Goal: Transaction & Acquisition: Purchase product/service

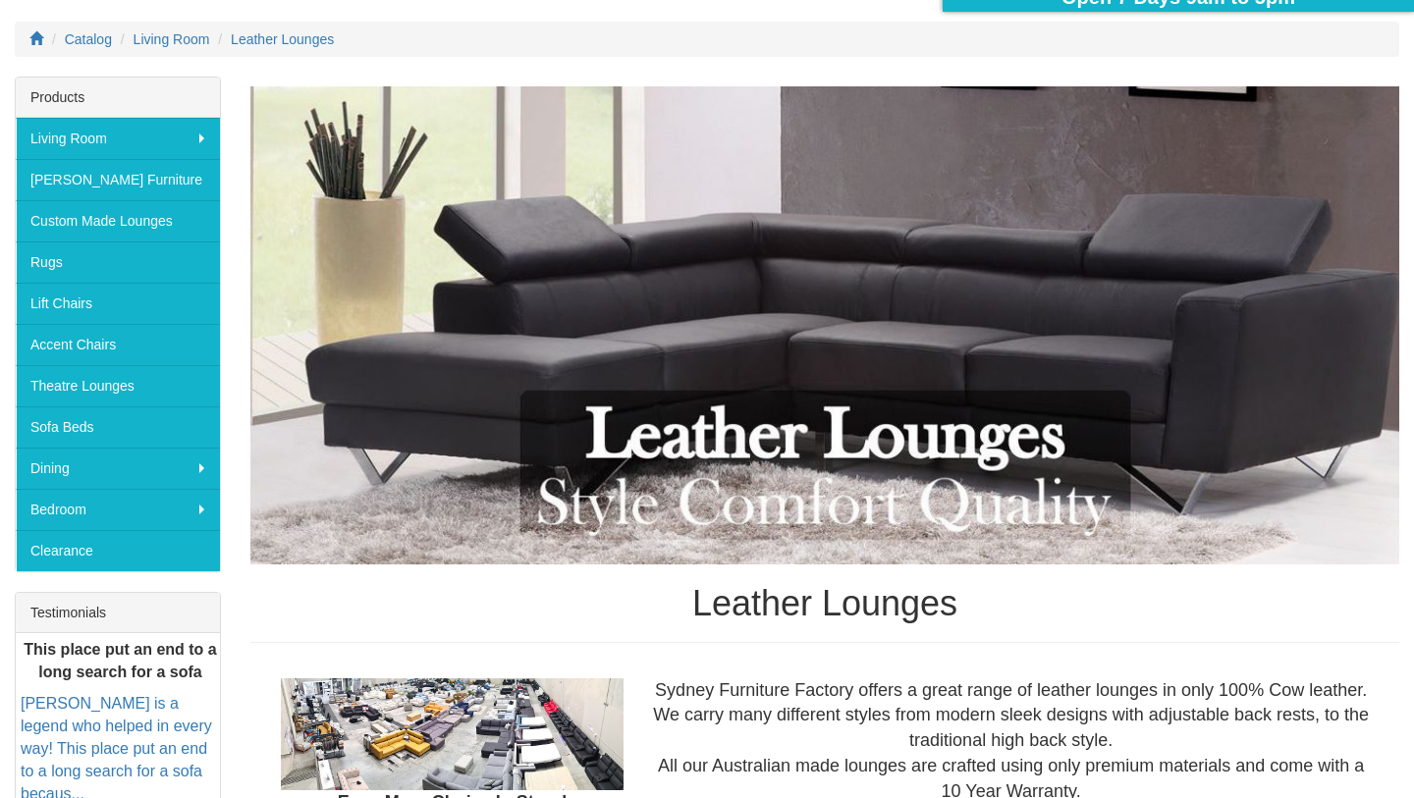
scroll to position [244, 0]
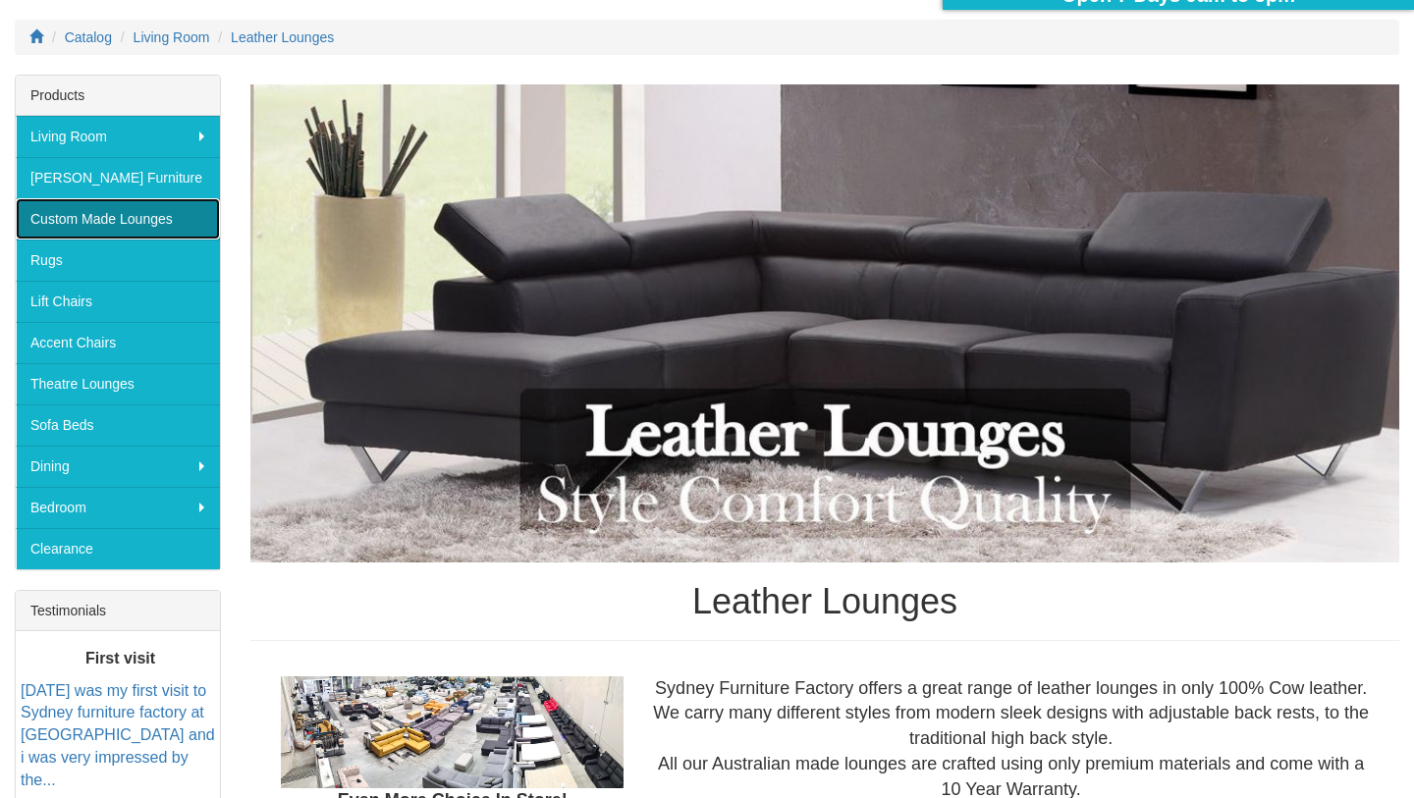
click at [192, 223] on link "Custom Made Lounges" at bounding box center [118, 218] width 204 height 41
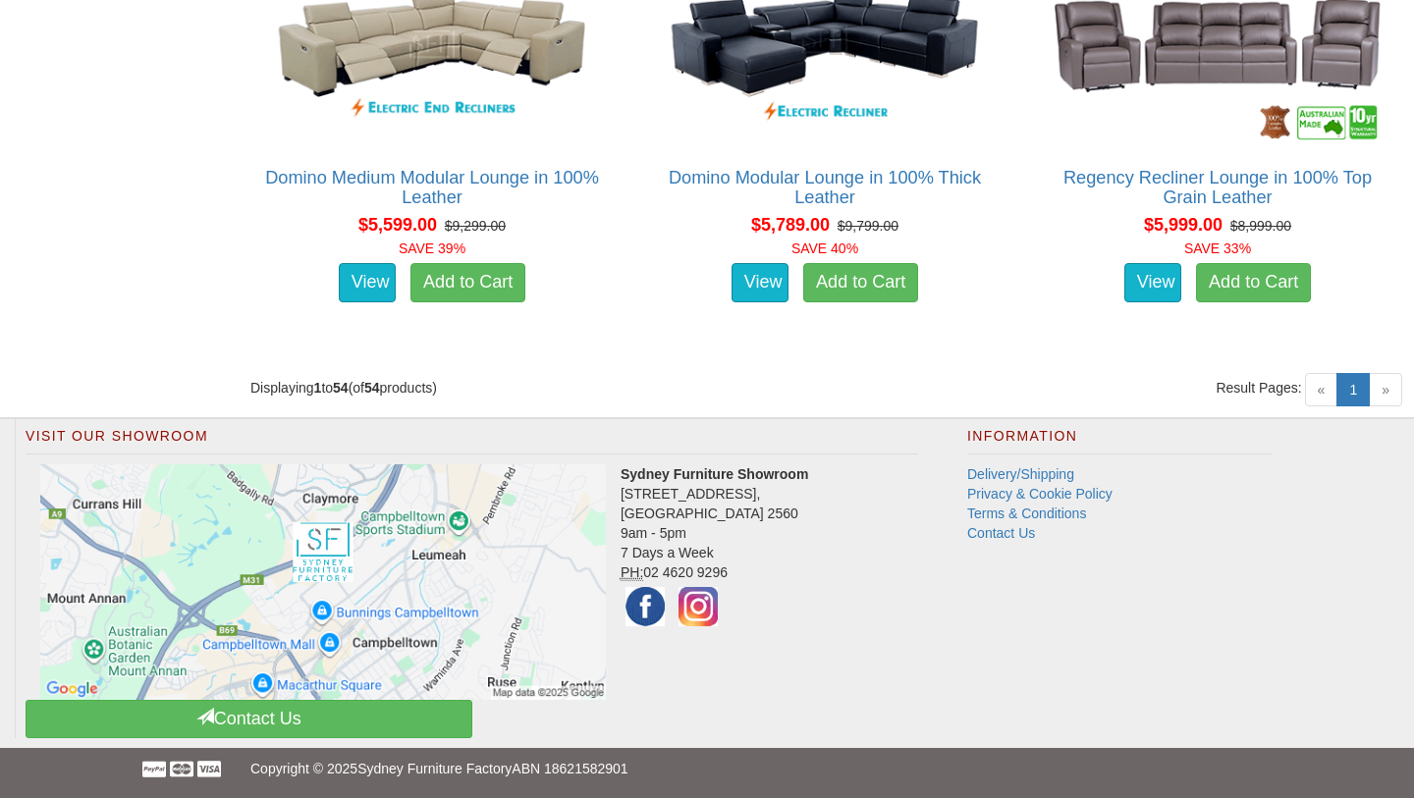
scroll to position [8686, 0]
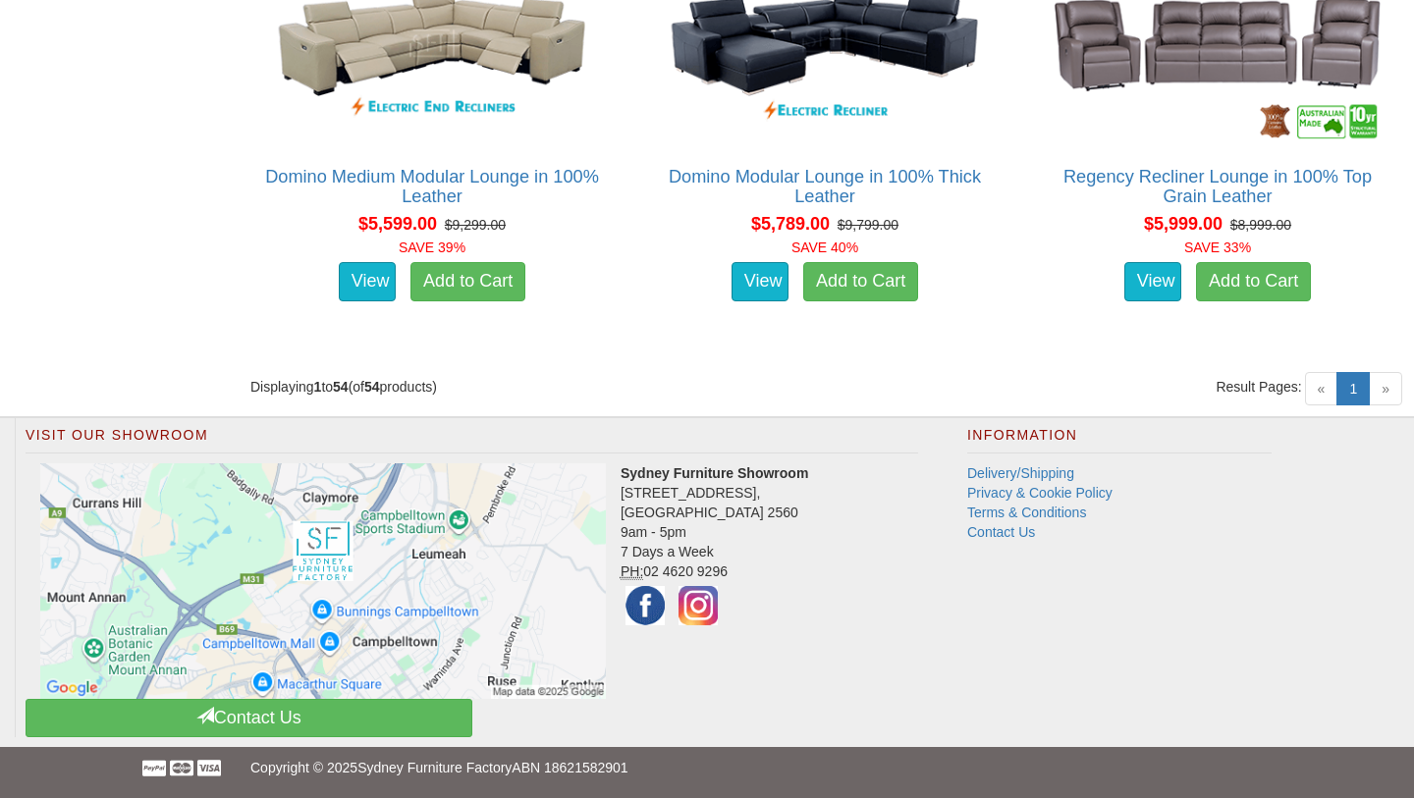
drag, startPoint x: 1119, startPoint y: 198, endPoint x: 751, endPoint y: 526, distance: 492.5
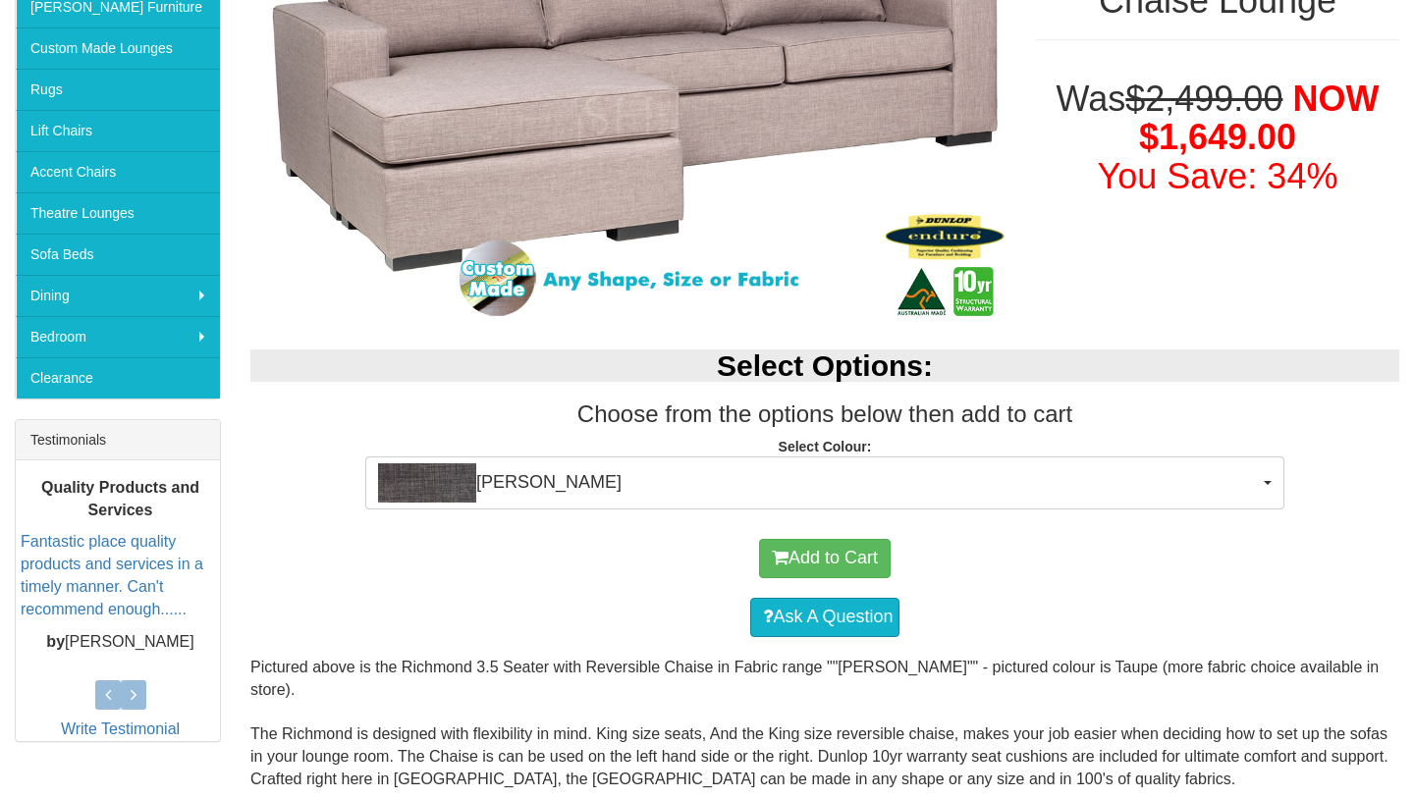
scroll to position [417, 0]
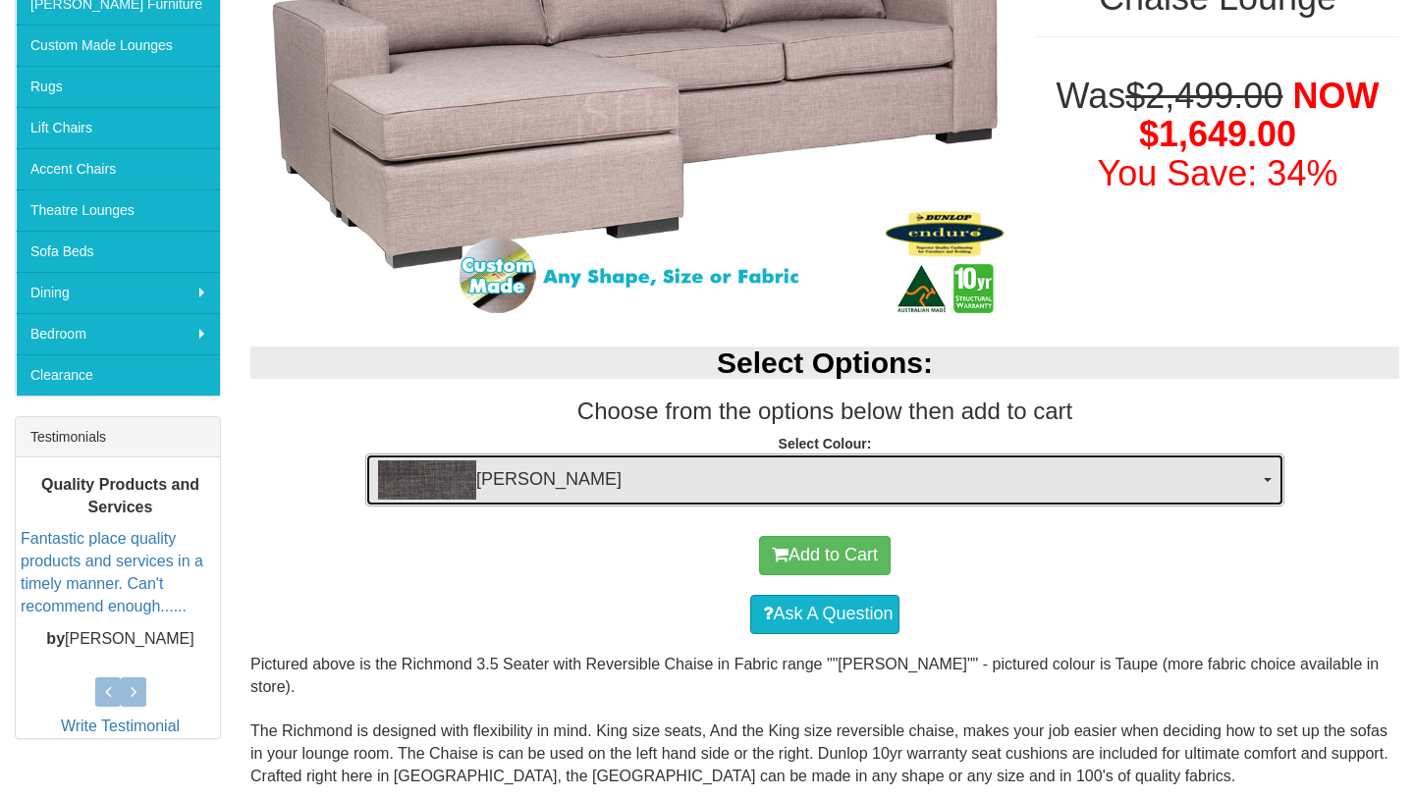
click at [635, 482] on span "Morgan Slate" at bounding box center [818, 480] width 881 height 39
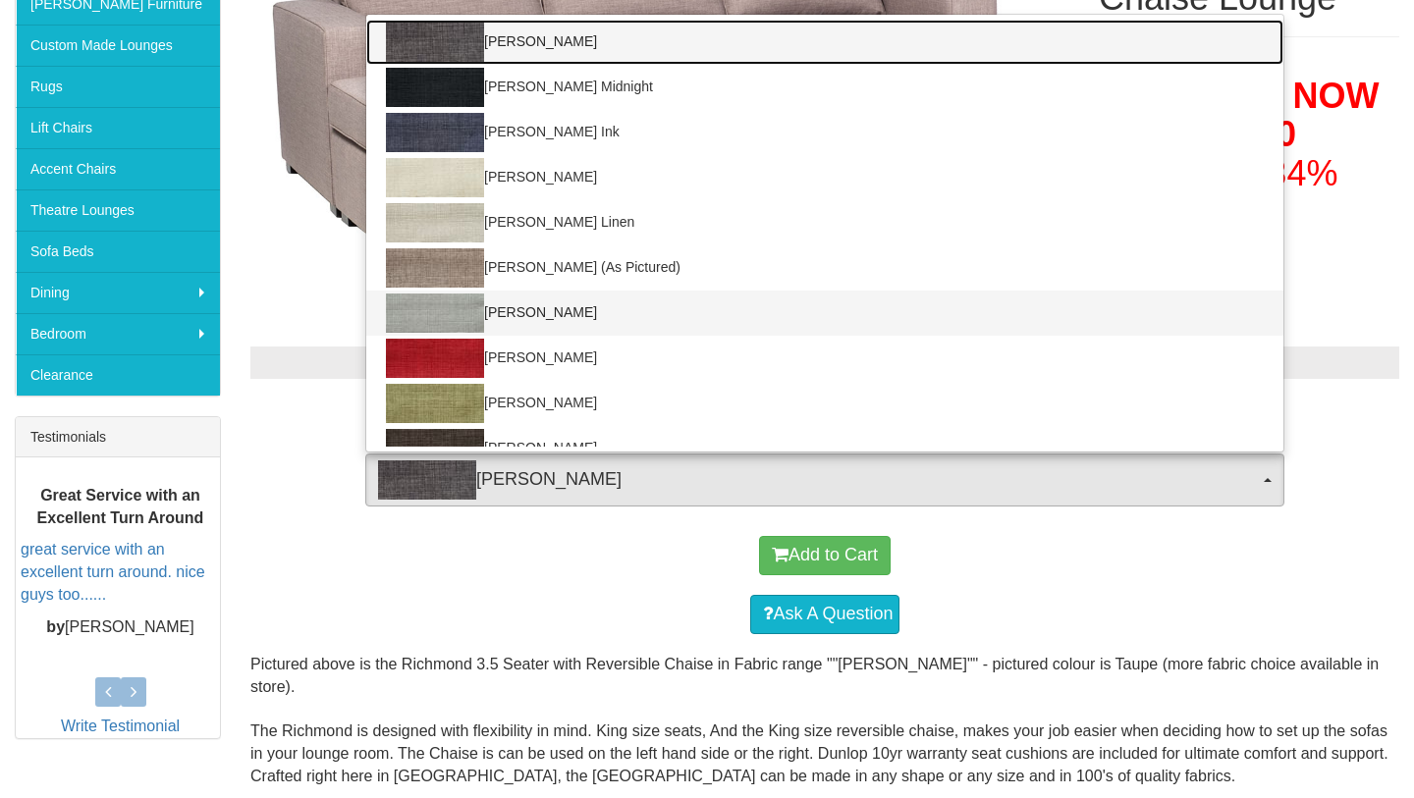
scroll to position [50, 0]
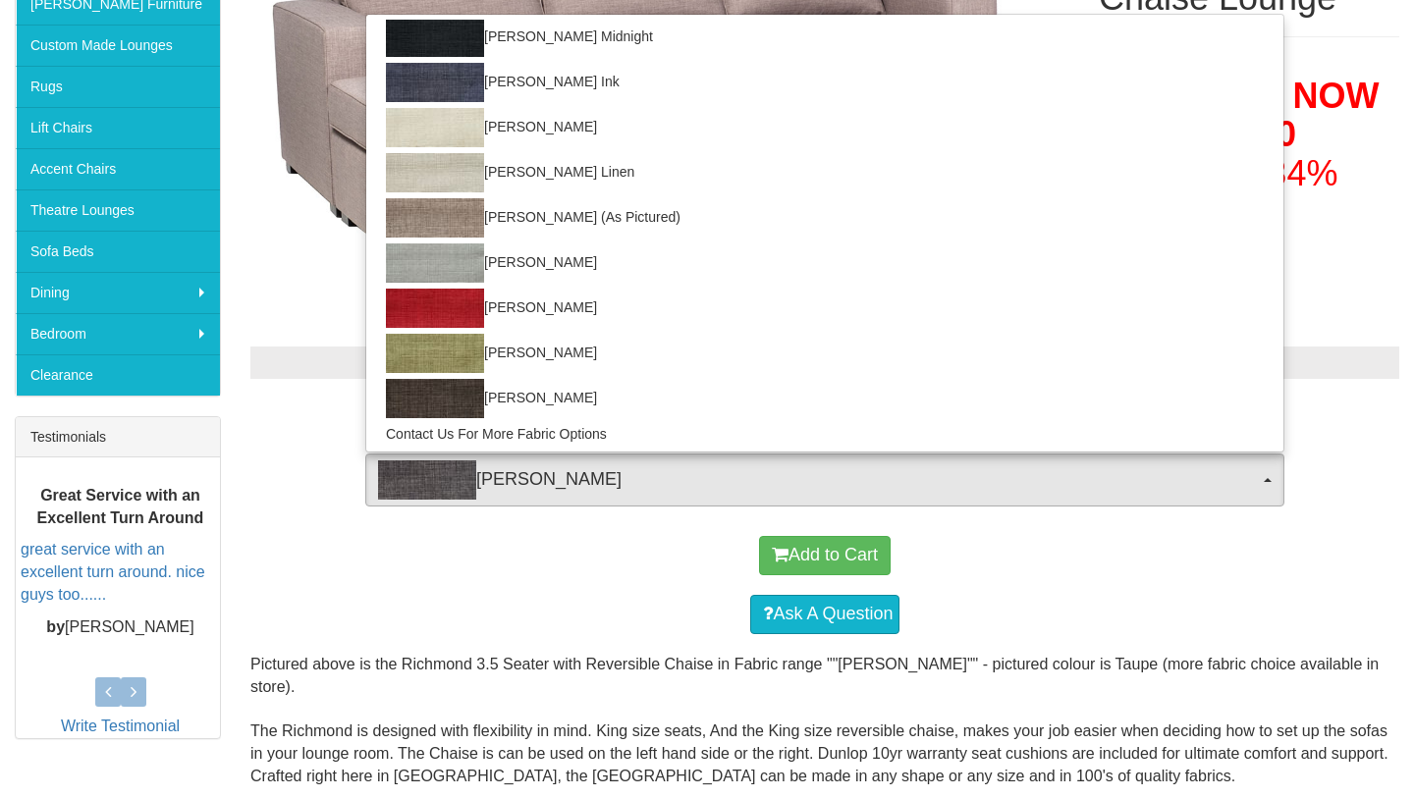
click at [529, 577] on div "Add to Cart" at bounding box center [824, 555] width 1129 height 59
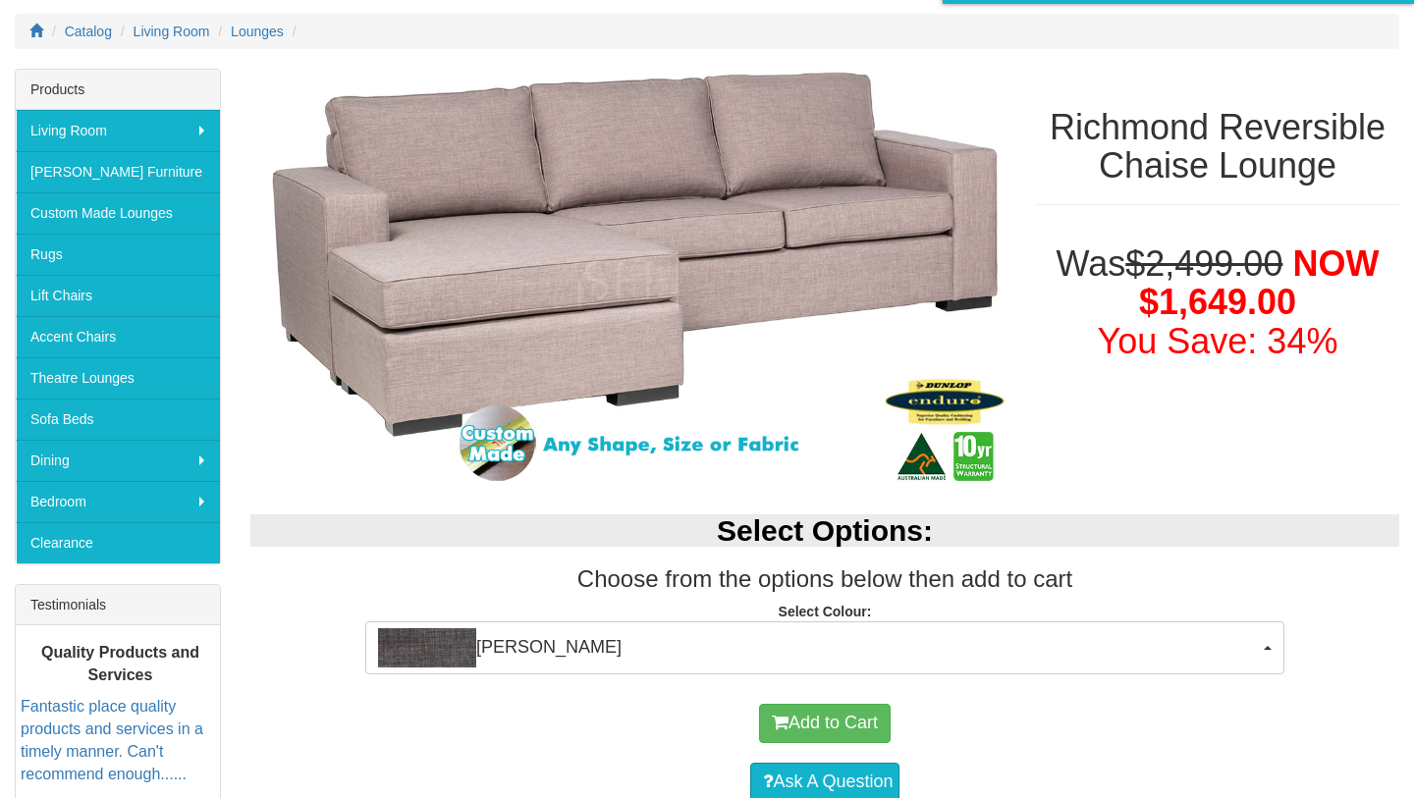
scroll to position [255, 0]
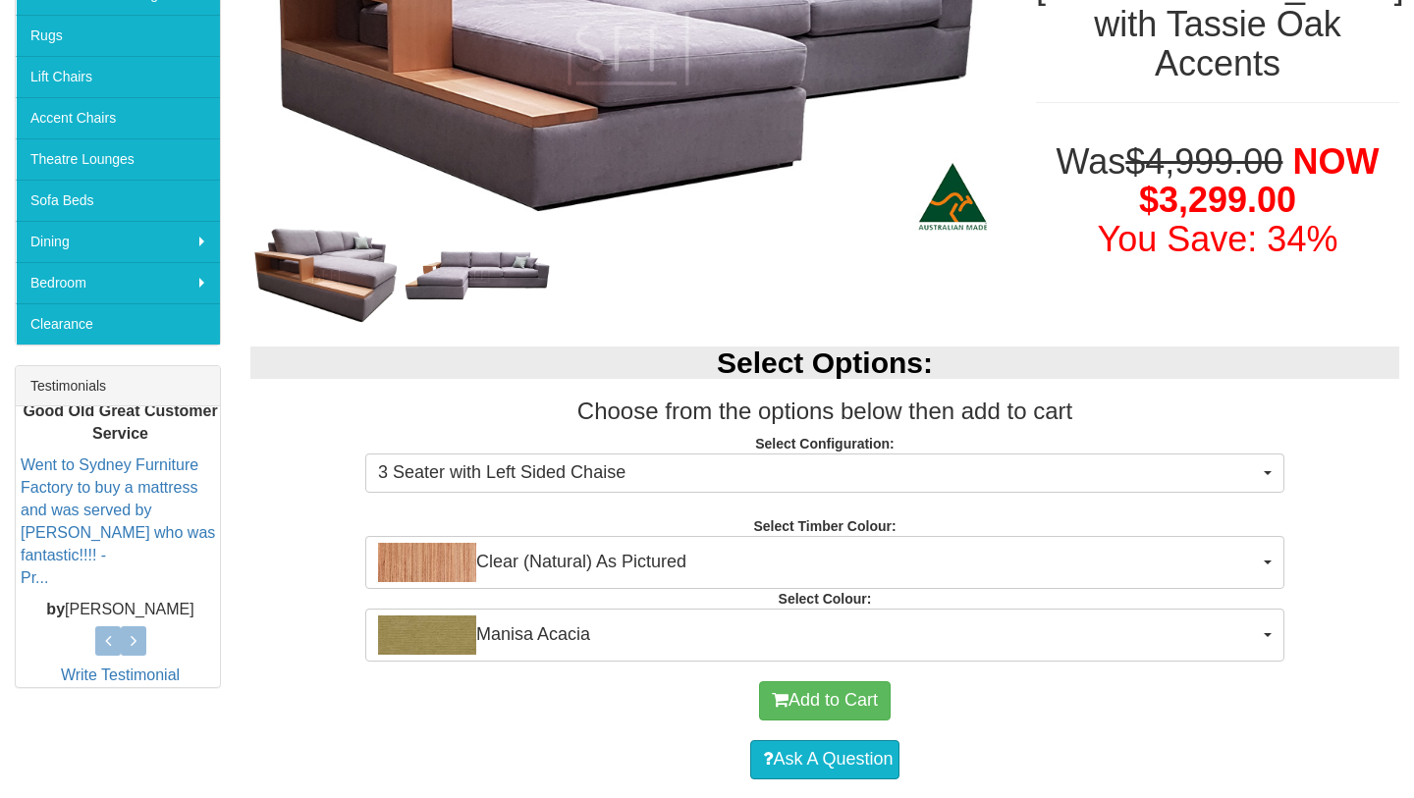
scroll to position [469, 0]
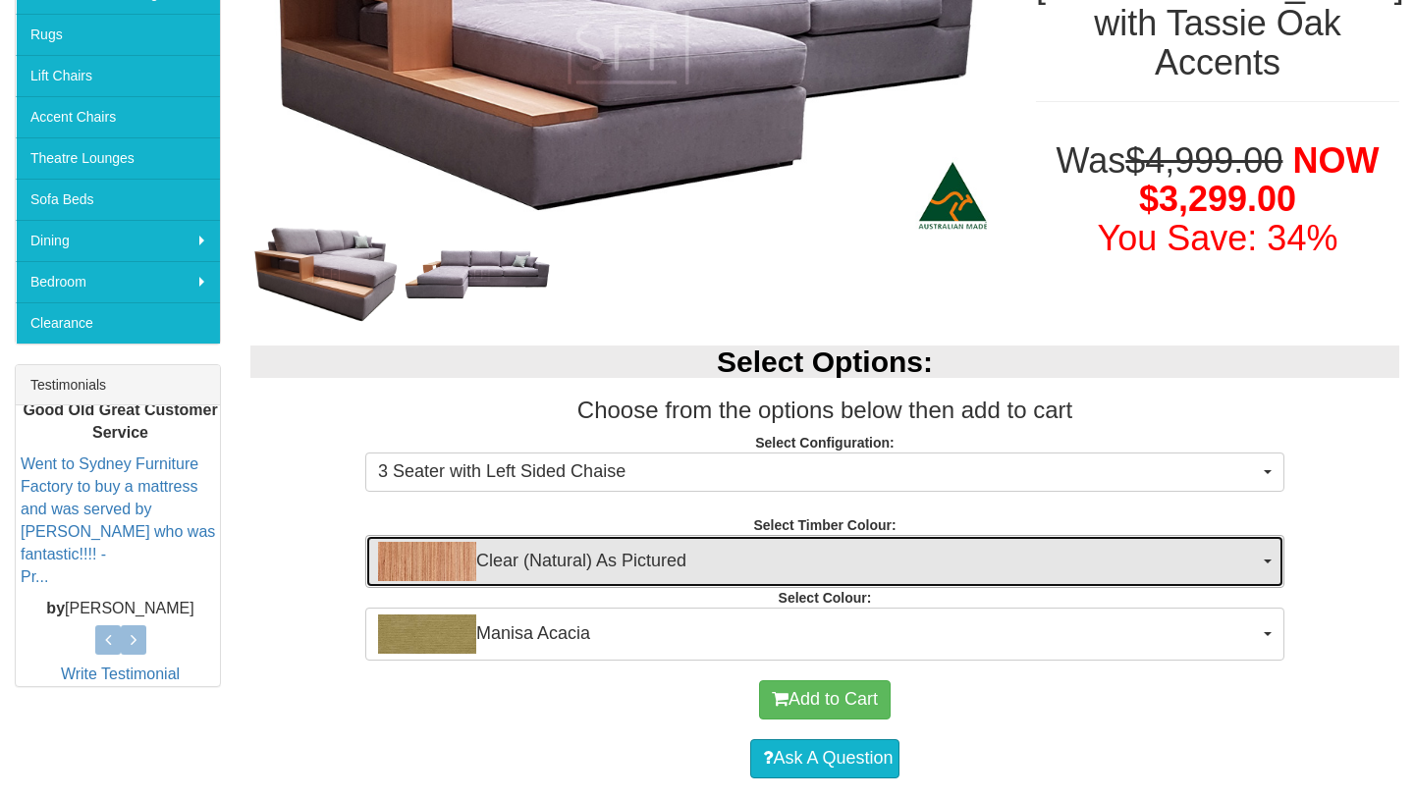
click at [634, 553] on span "Clear (Natural) As Pictured" at bounding box center [818, 561] width 881 height 39
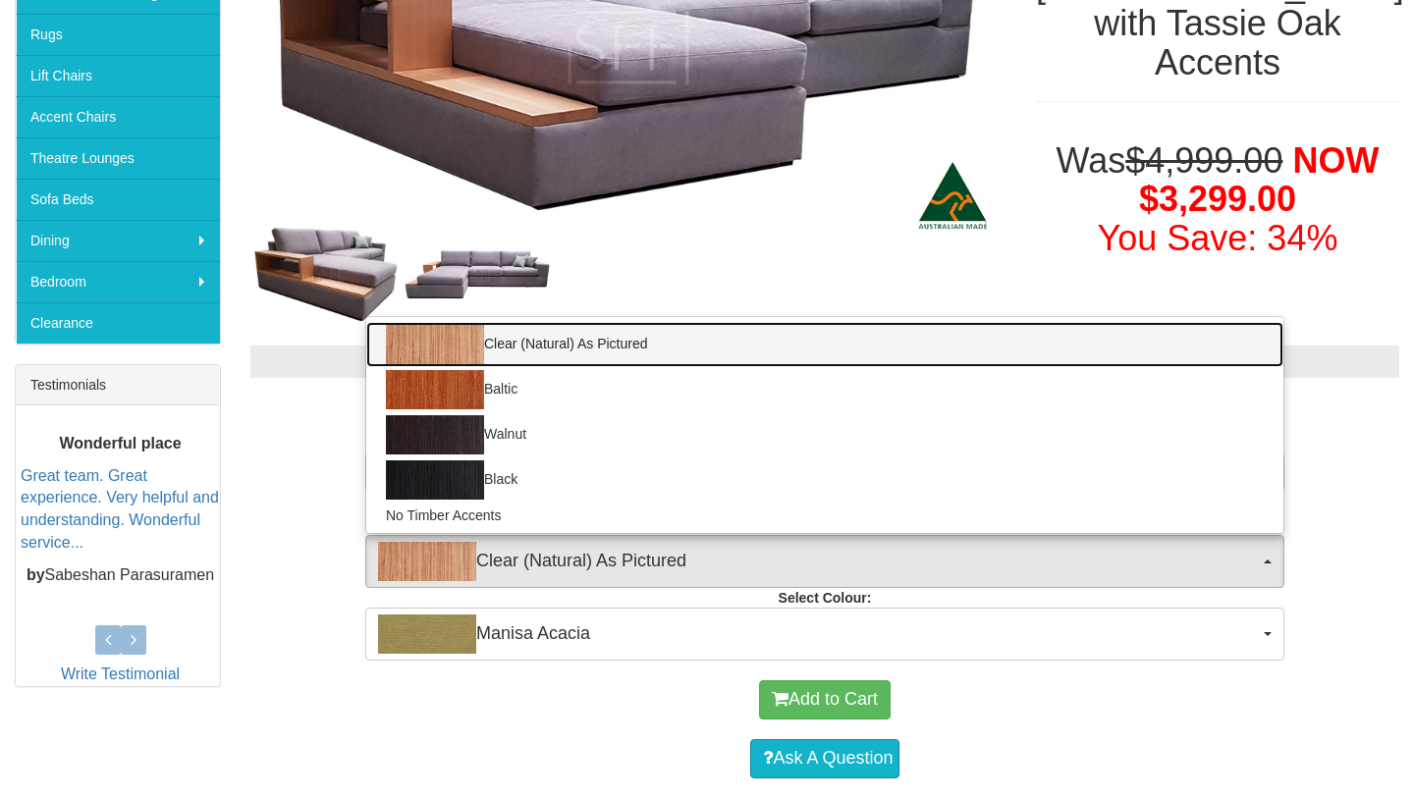
click at [637, 347] on link "Clear (Natural) As Pictured" at bounding box center [824, 344] width 917 height 45
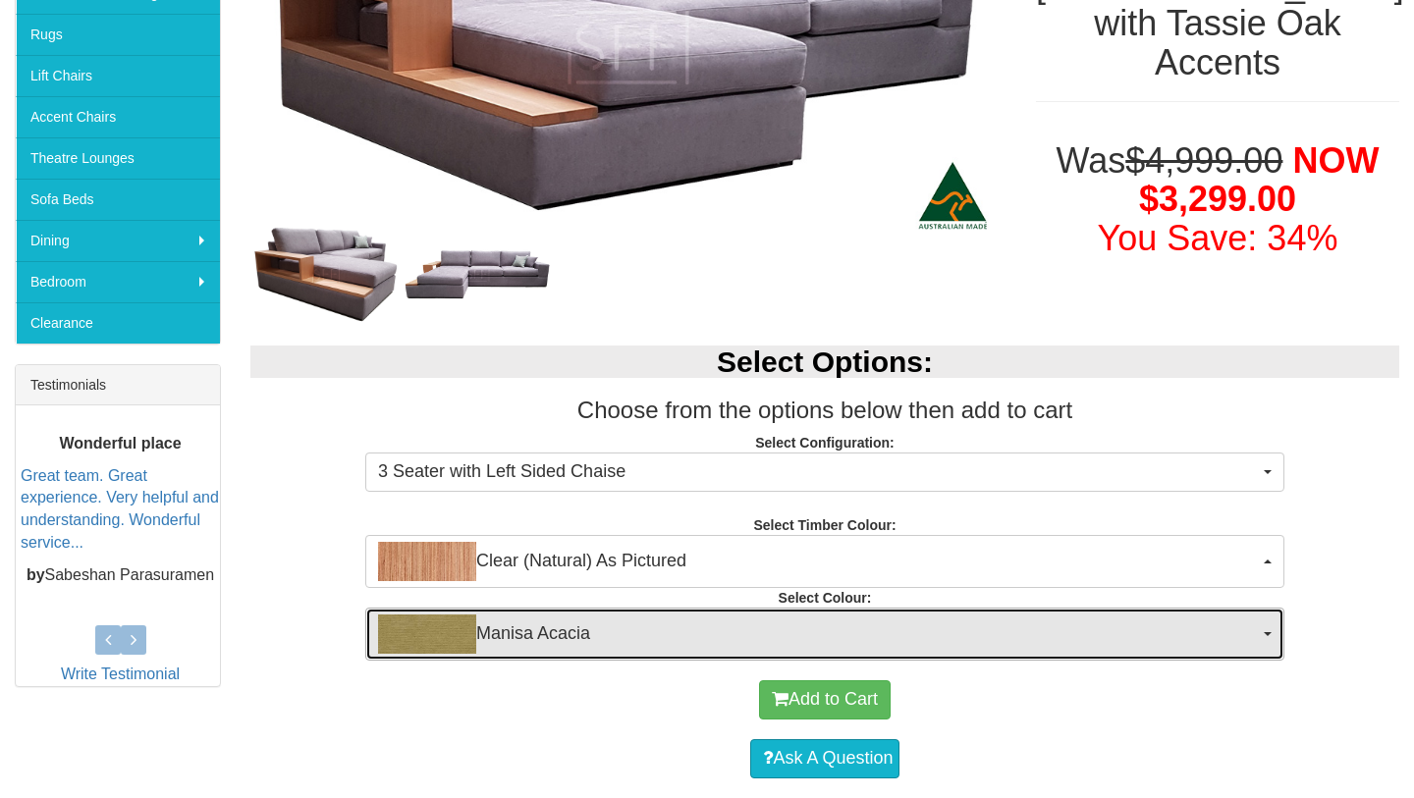
click at [563, 625] on span "Manisa Acacia" at bounding box center [818, 634] width 881 height 39
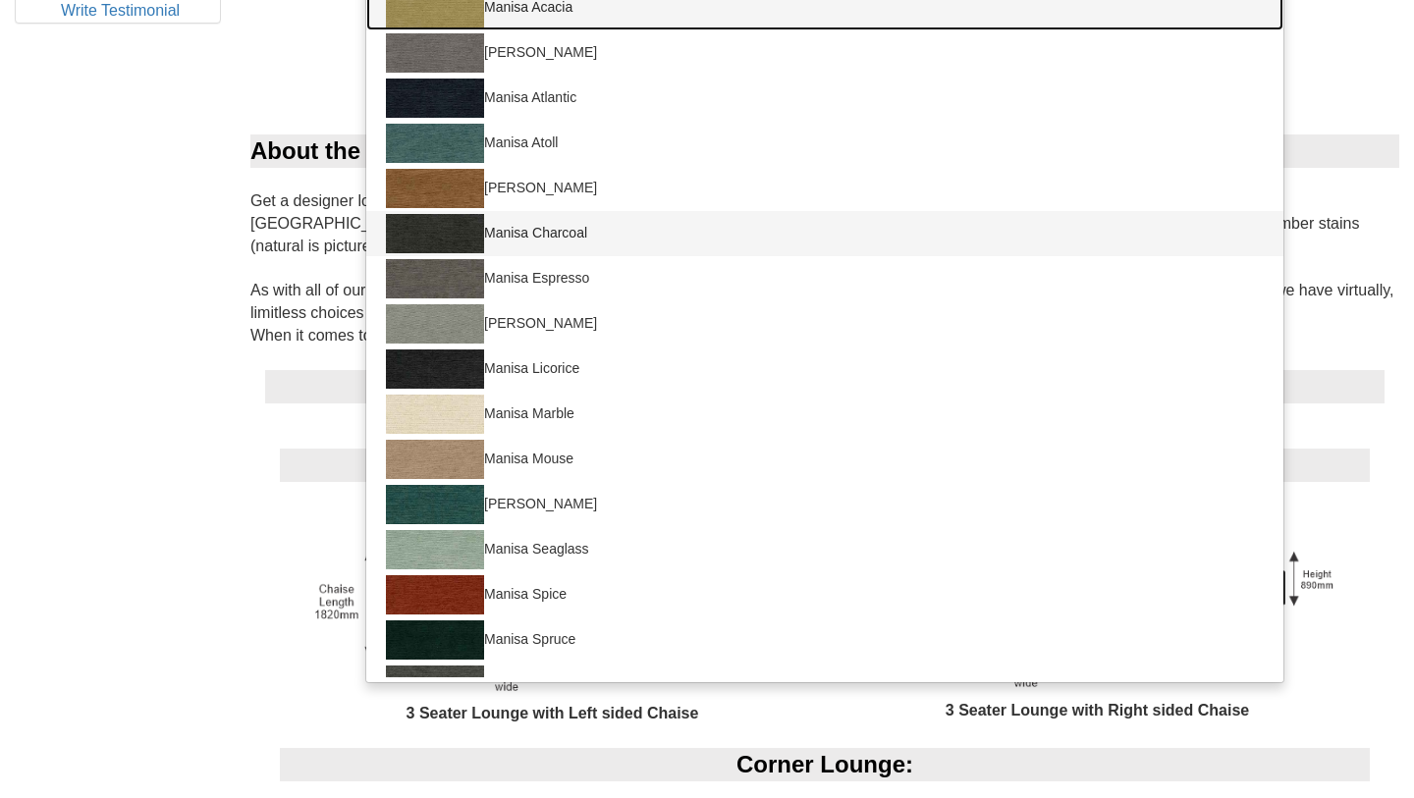
scroll to position [0, 0]
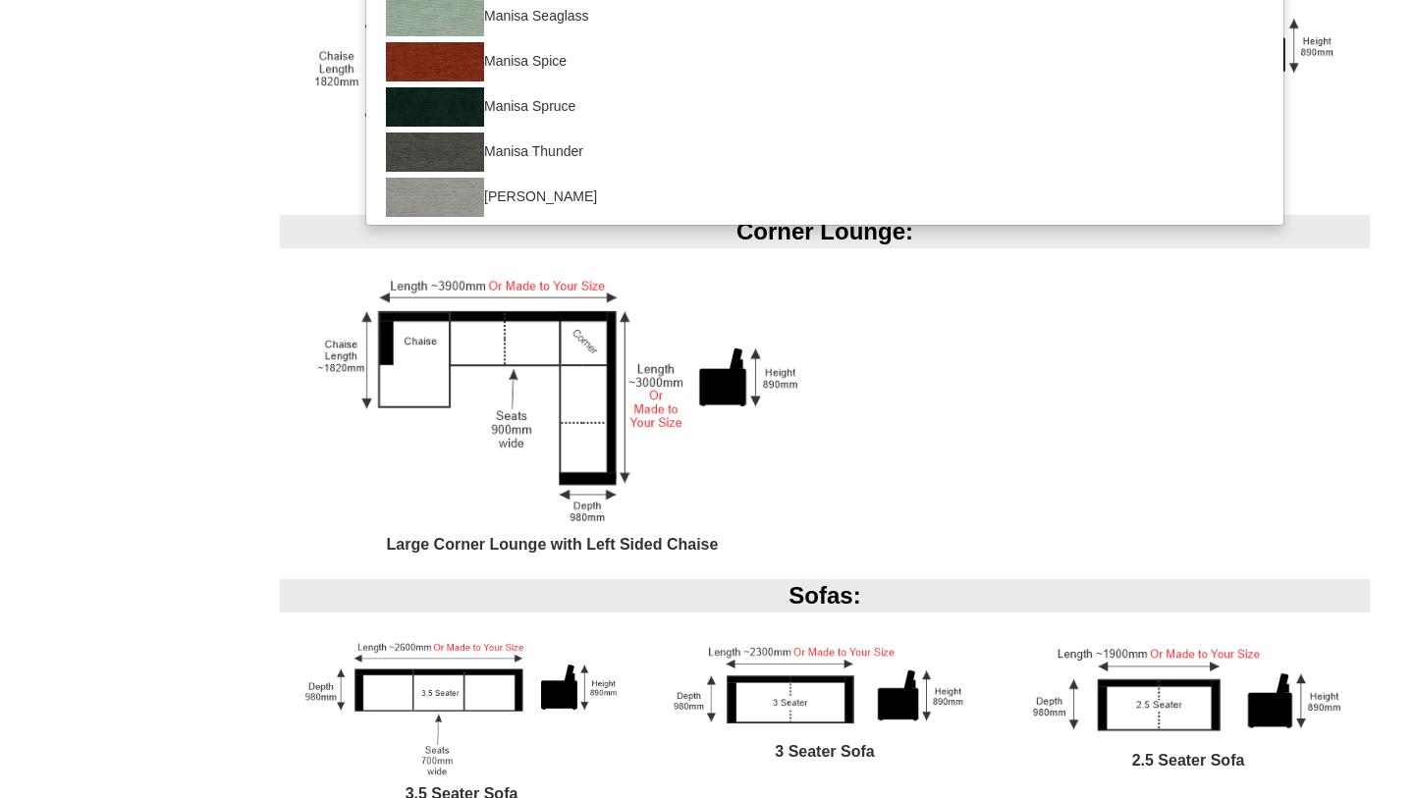
click at [340, 438] on img at bounding box center [553, 402] width 516 height 263
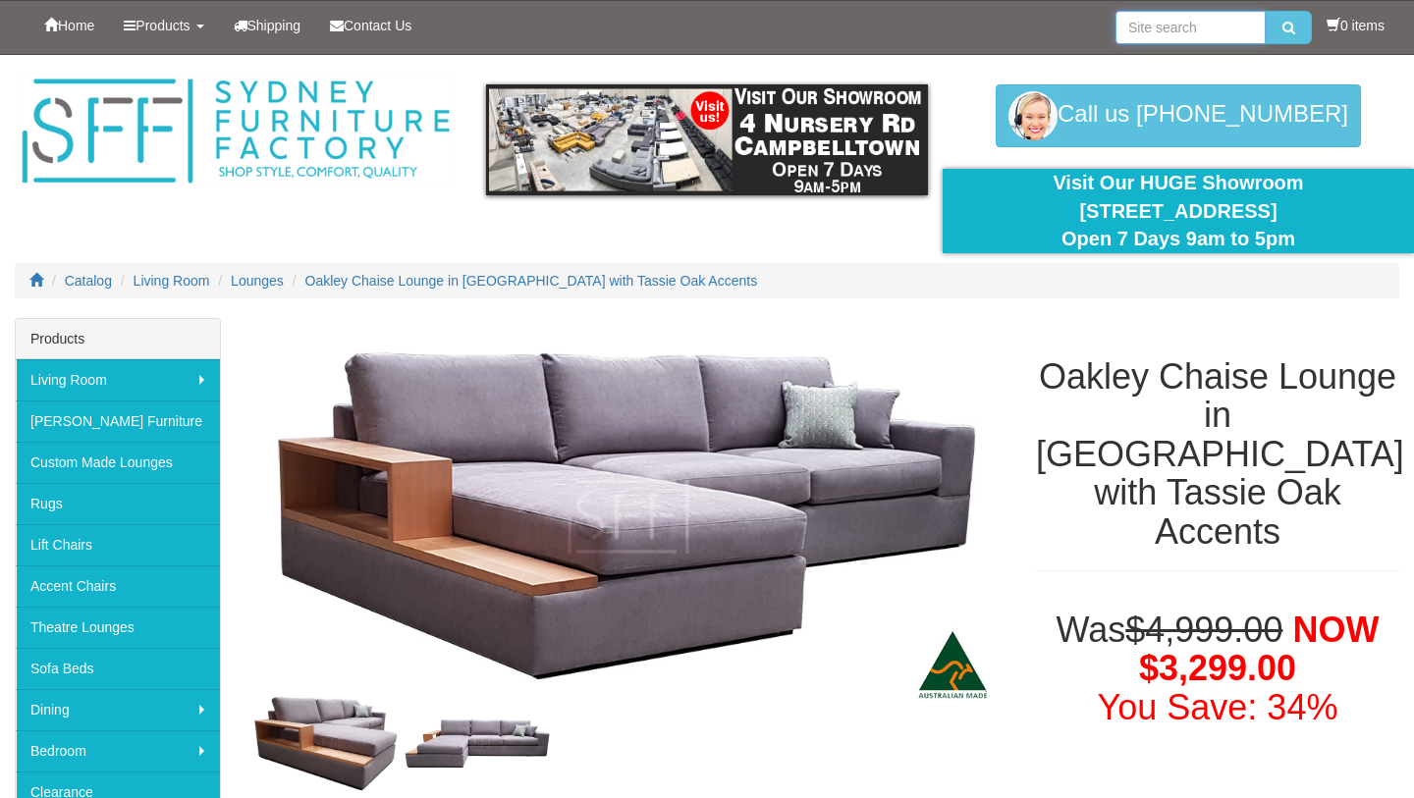
click at [1156, 38] on input "search" at bounding box center [1191, 27] width 150 height 33
type input "leather"
click at [1266, 11] on button "submit" at bounding box center [1289, 27] width 46 height 33
click at [1288, 34] on button "submit" at bounding box center [1289, 27] width 46 height 33
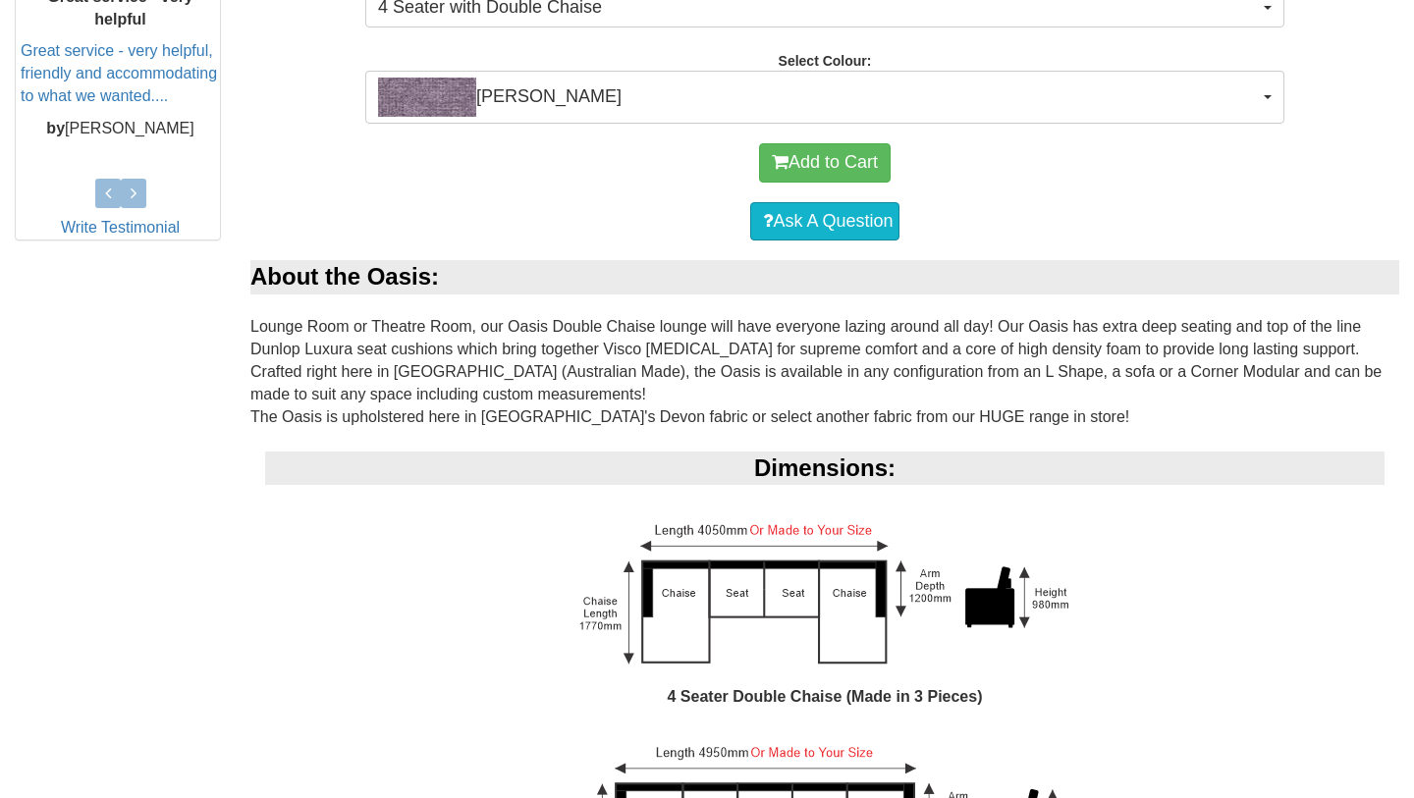
scroll to position [955, 0]
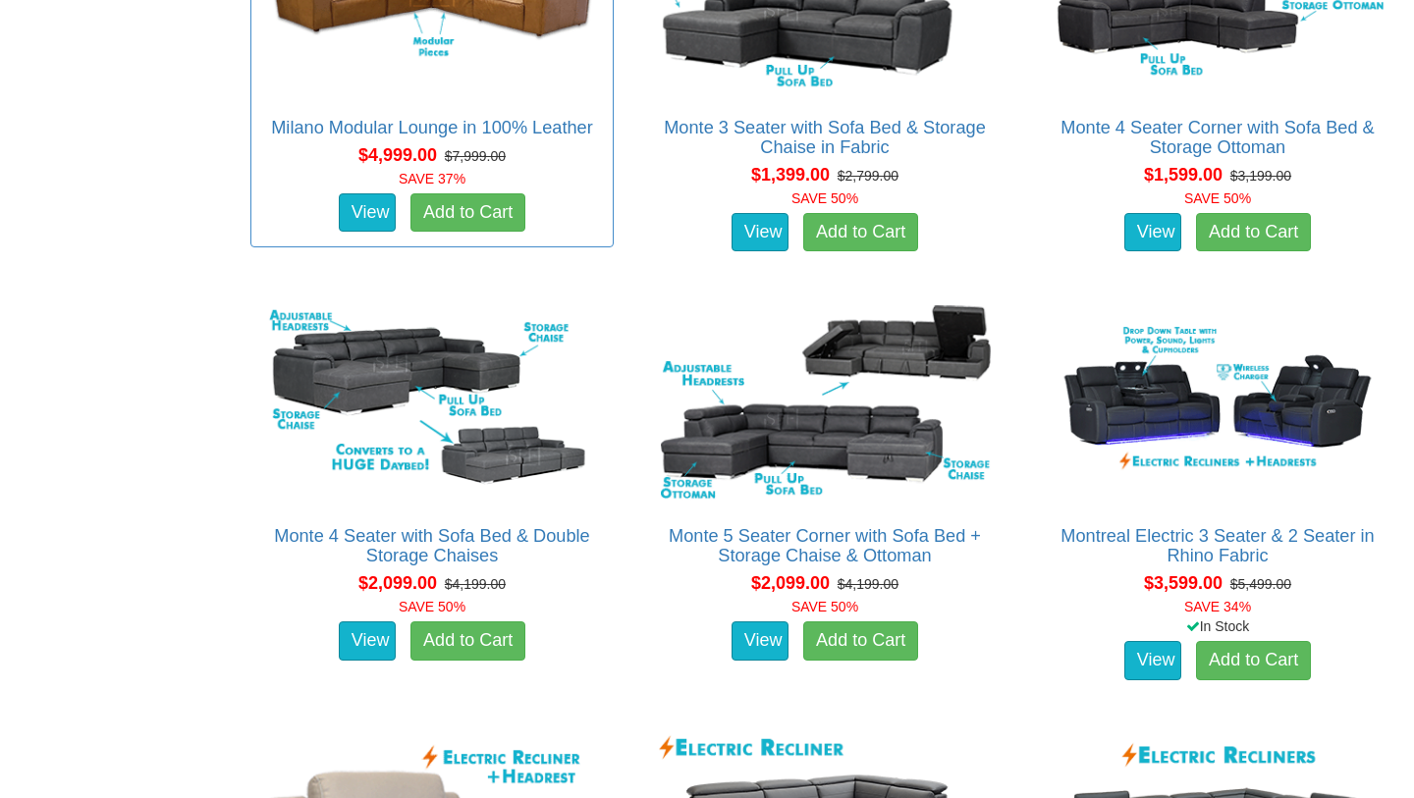
scroll to position [13446, 0]
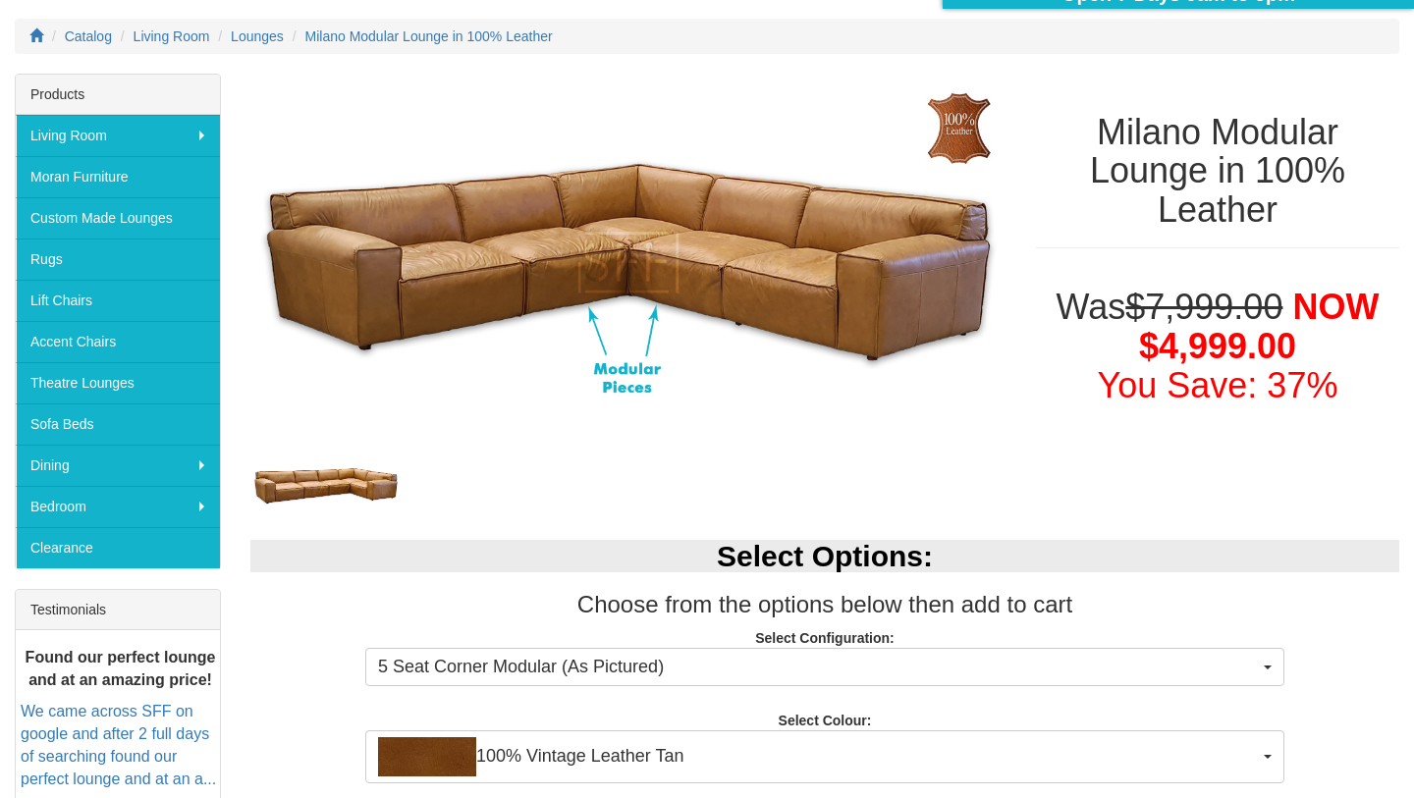
scroll to position [264, 0]
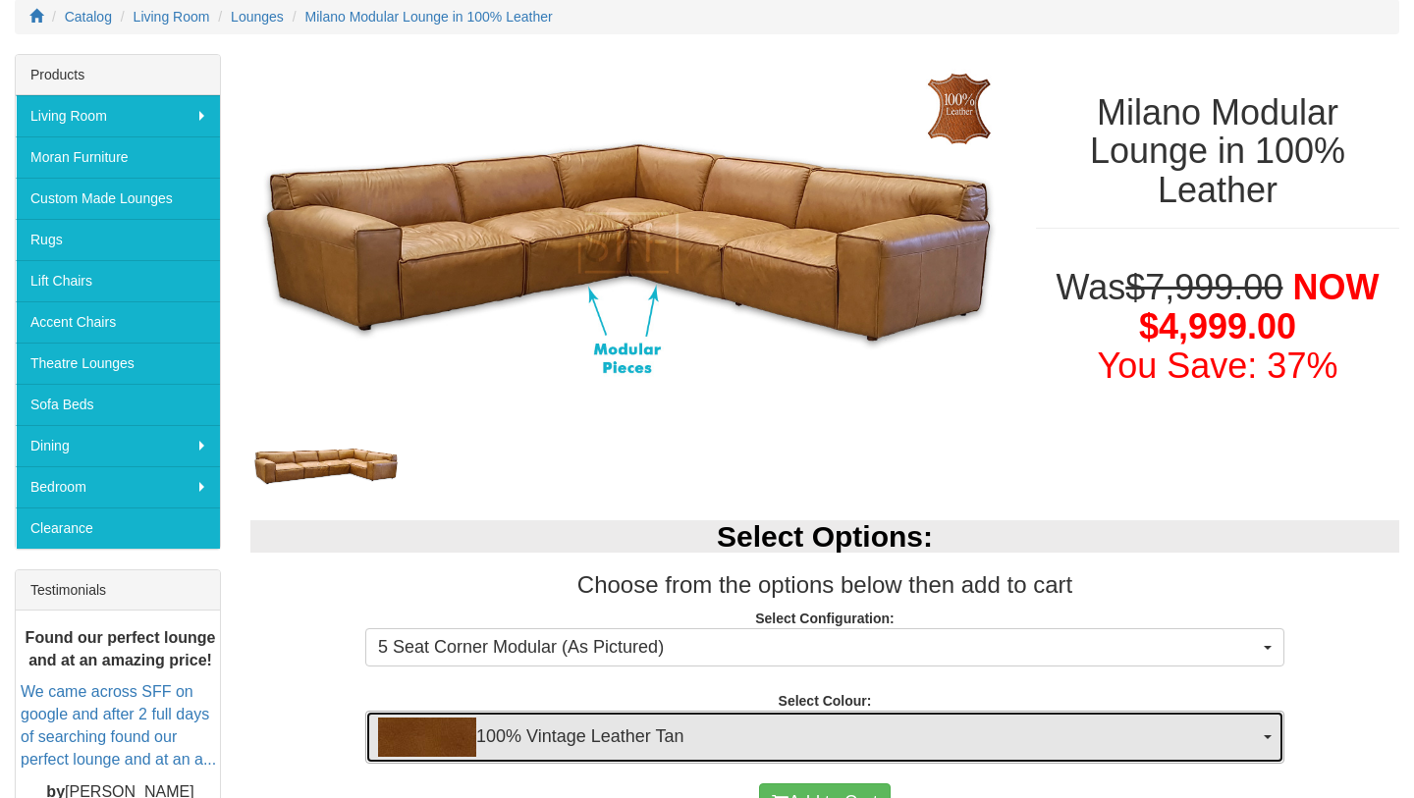
click at [538, 736] on span "100% Vintage Leather Tan" at bounding box center [818, 737] width 881 height 39
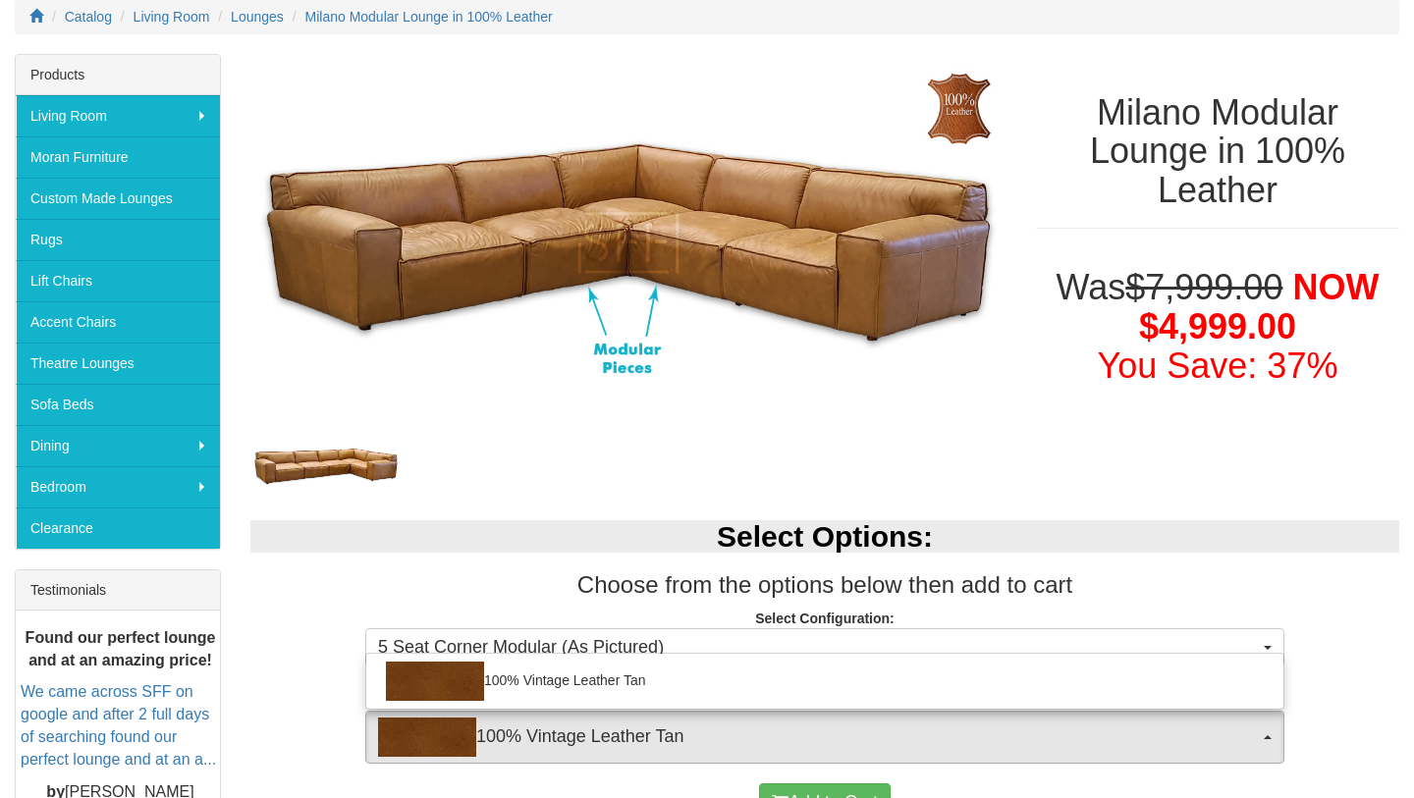
click at [539, 531] on h2 "Select Options:" at bounding box center [824, 537] width 1149 height 32
